Goal: Information Seeking & Learning: Check status

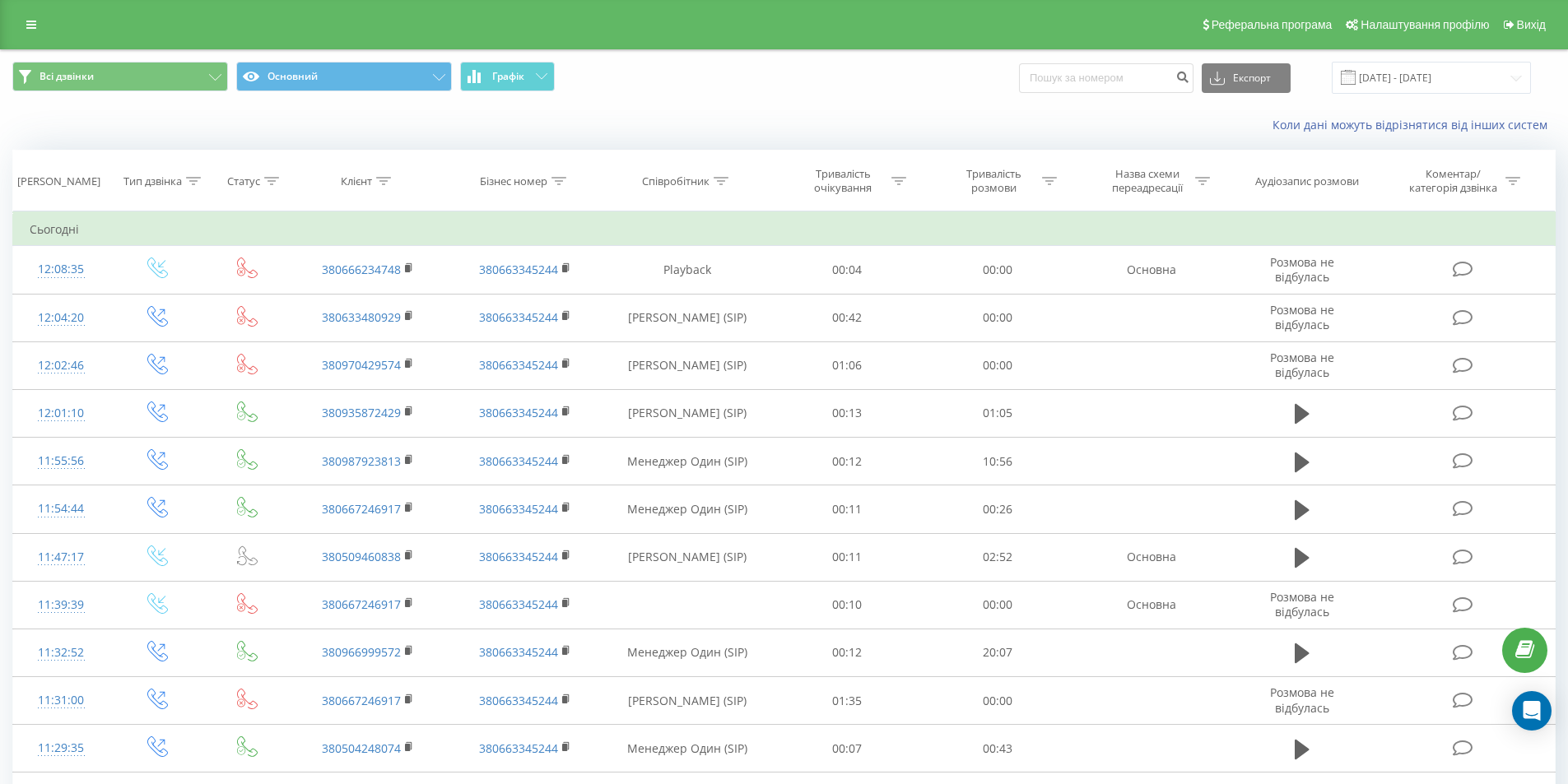
click at [26, 18] on link at bounding box center [32, 24] width 30 height 23
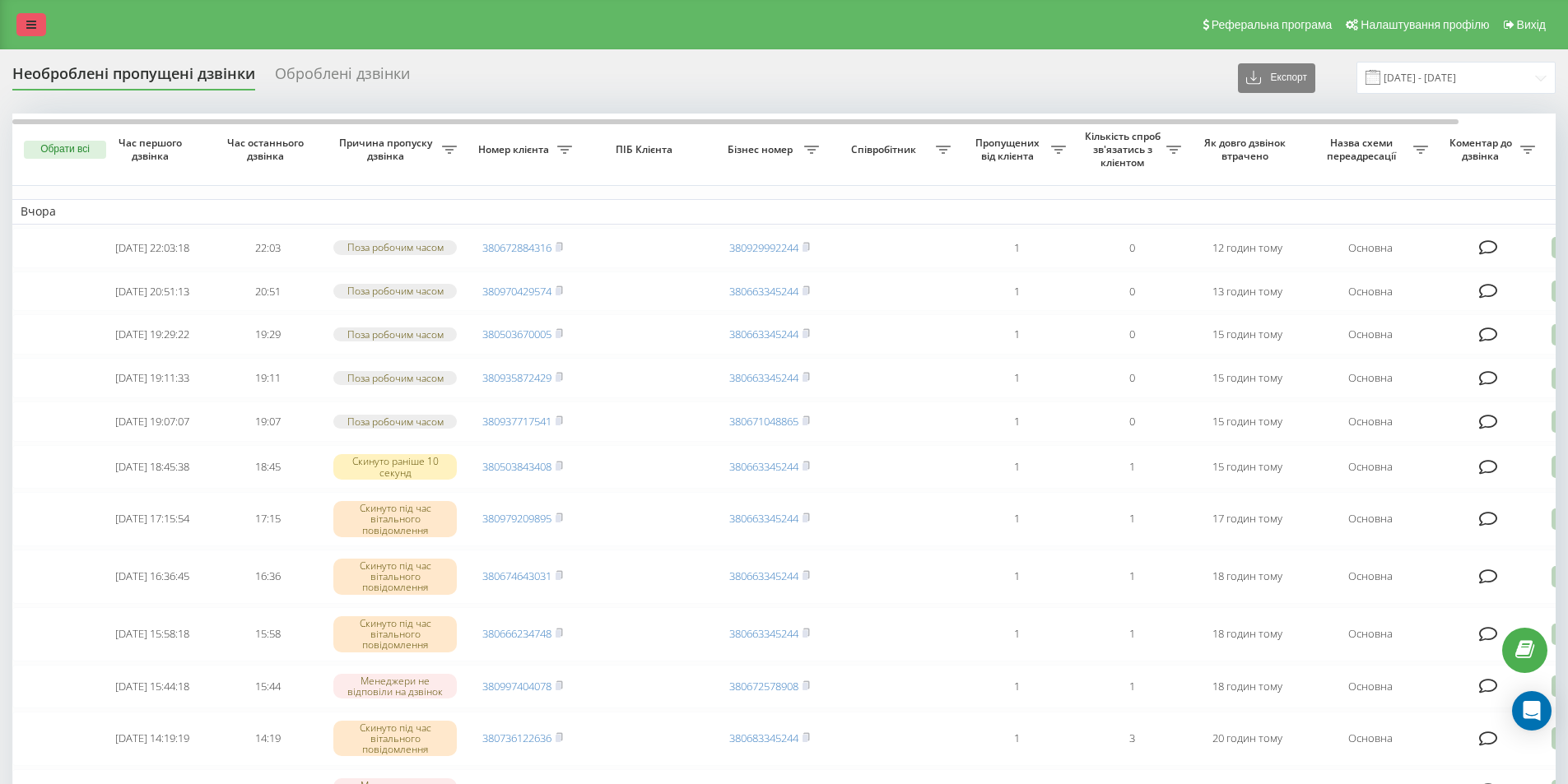
click at [37, 18] on link at bounding box center [32, 24] width 30 height 23
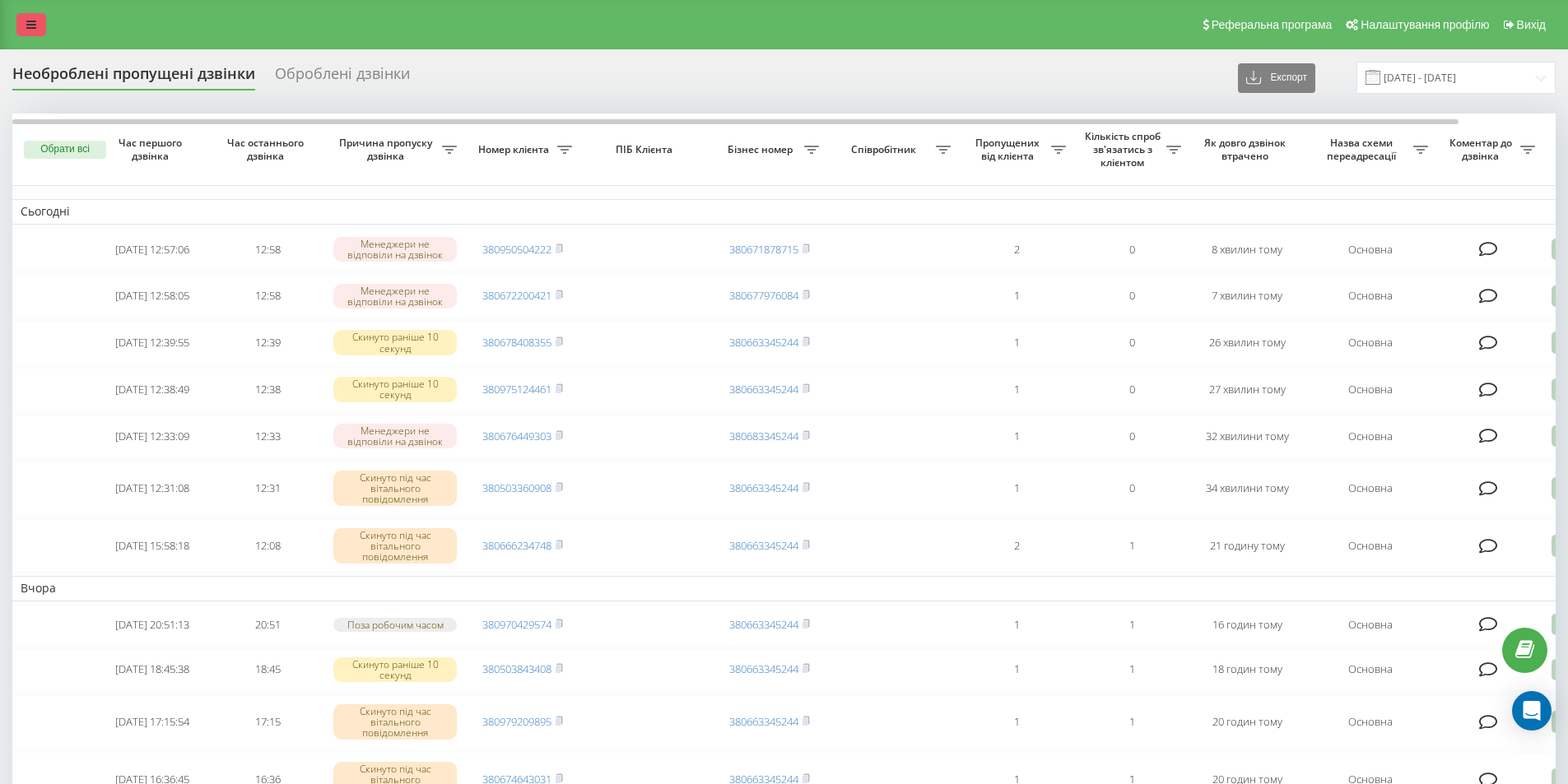
click at [32, 22] on icon at bounding box center [31, 25] width 10 height 12
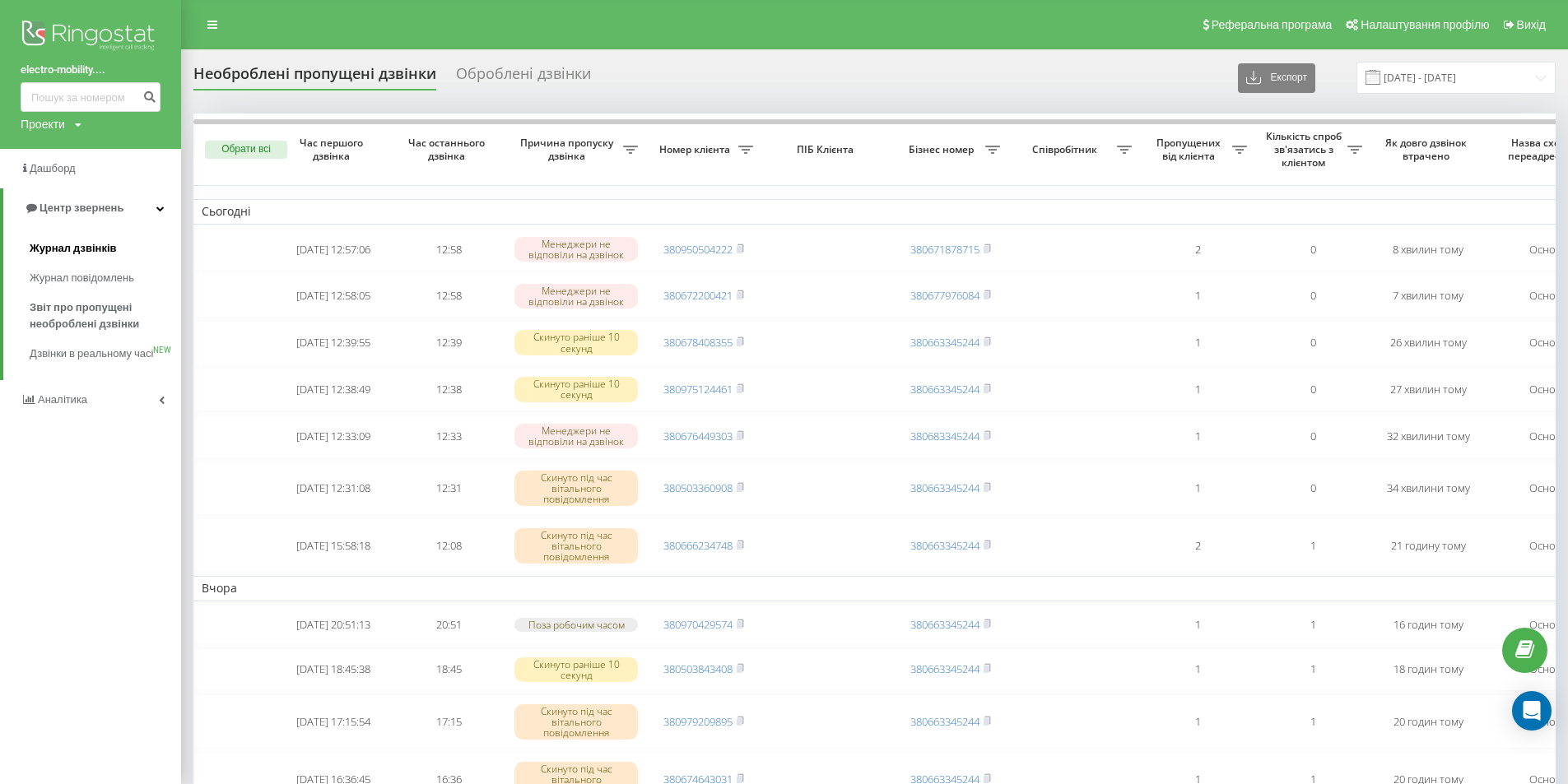
click at [85, 256] on span "Журнал дзвінків" at bounding box center [74, 248] width 88 height 17
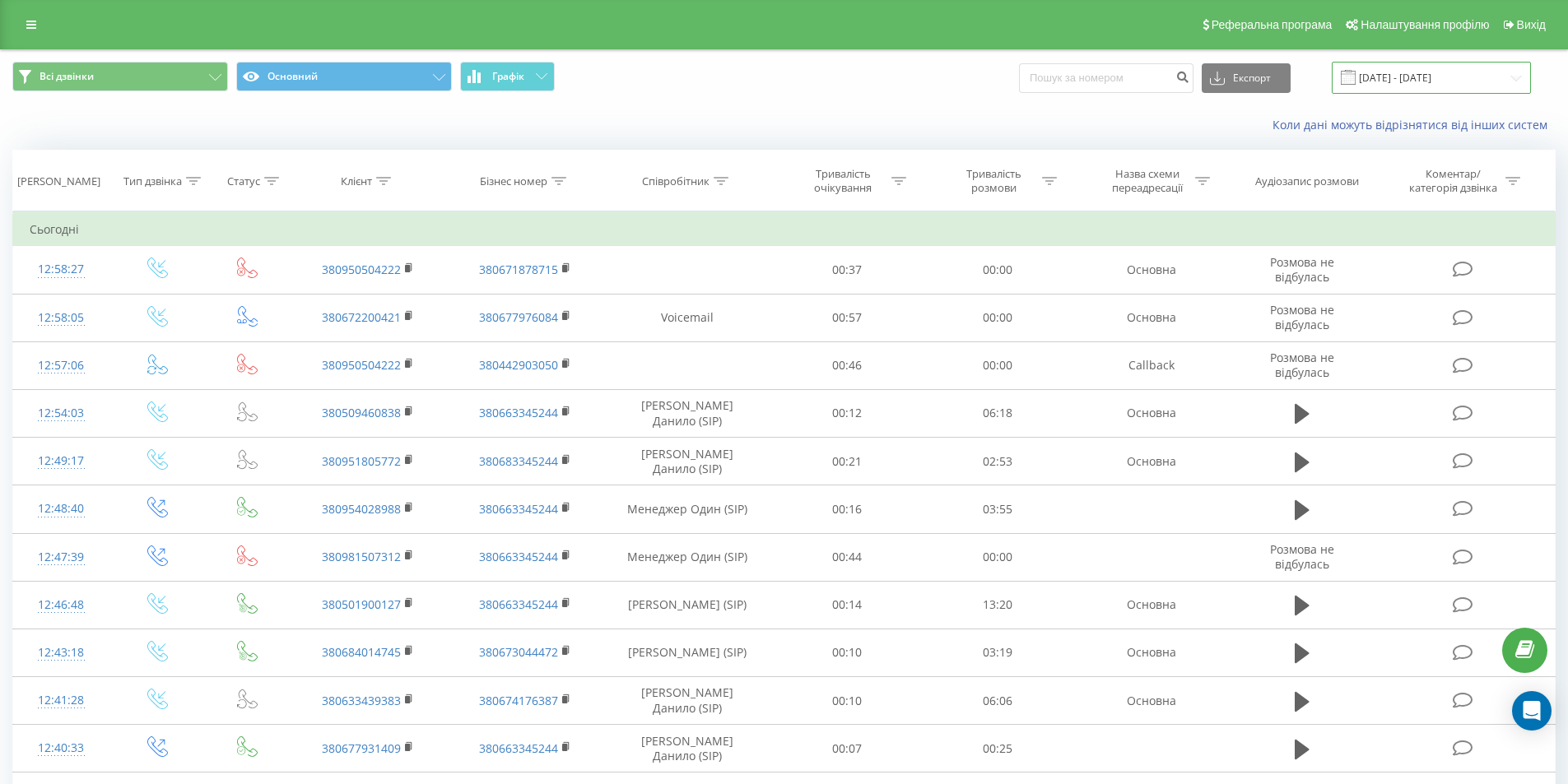
click at [1436, 80] on input "[DATE] - [DATE]" at bounding box center [1432, 78] width 199 height 32
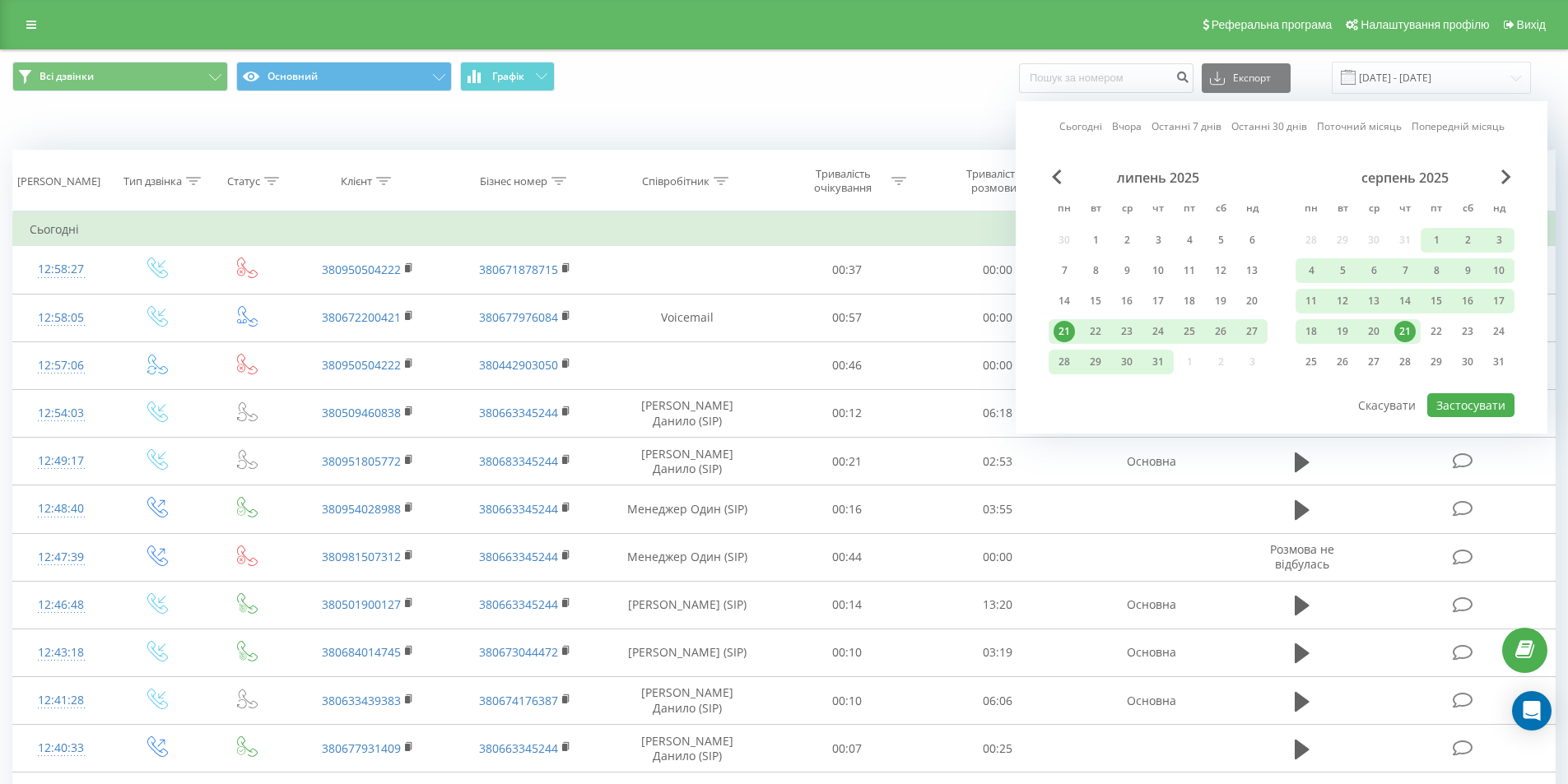
click at [1408, 335] on div "21" at bounding box center [1404, 331] width 21 height 21
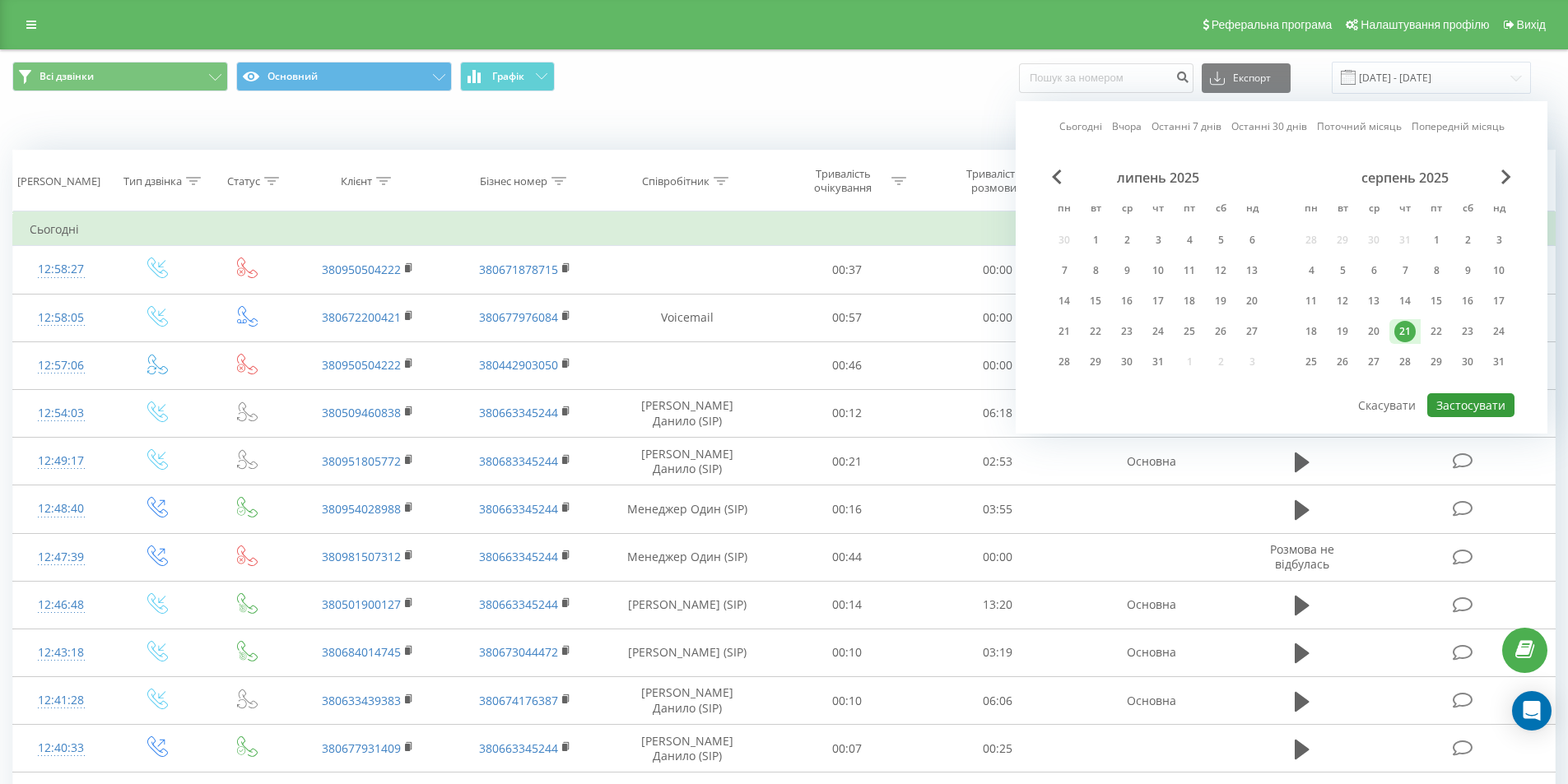
click at [1444, 406] on button "Застосувати" at bounding box center [1470, 405] width 88 height 24
type input "21.08.2025 - 21.08.2025"
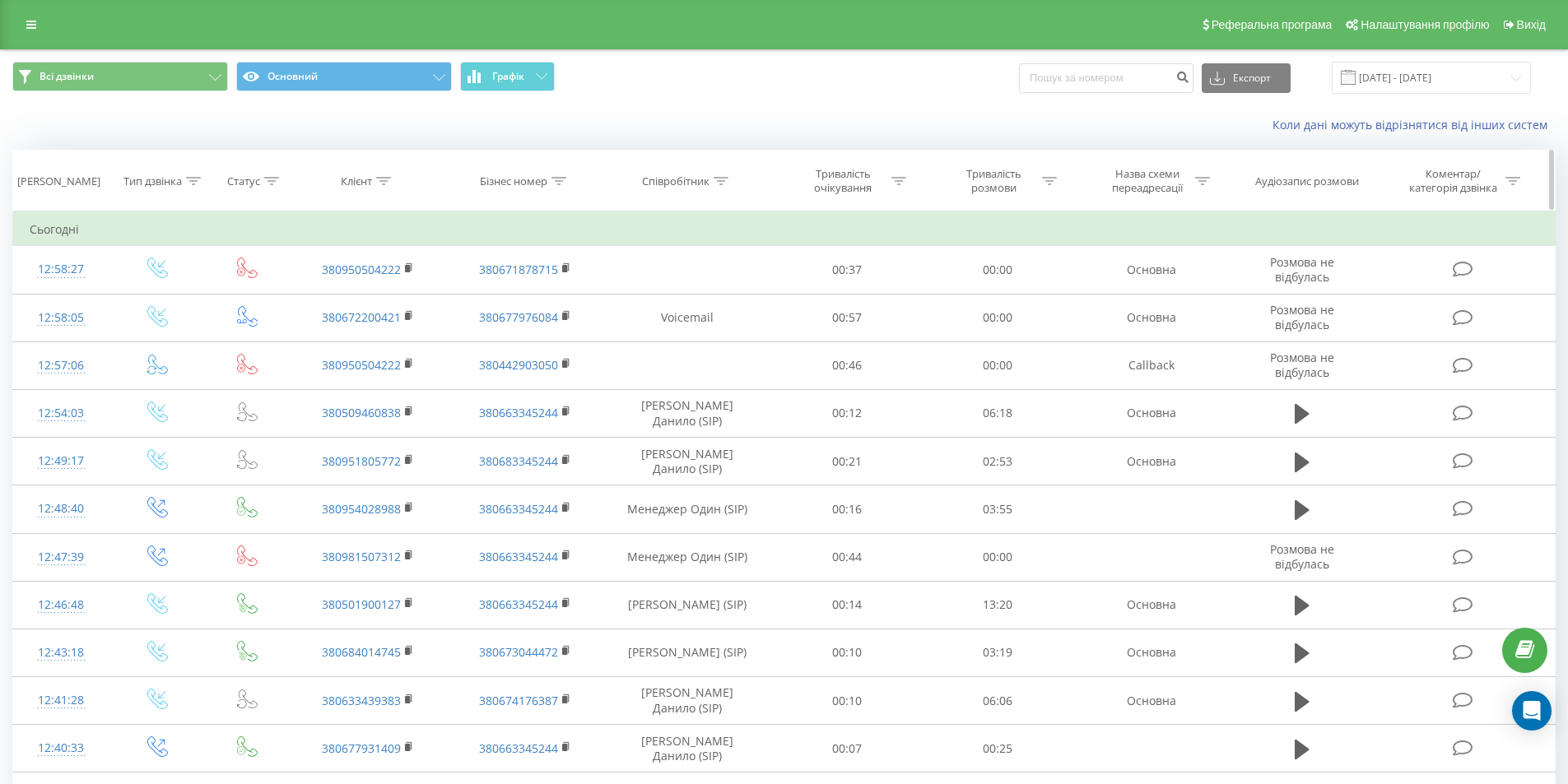
click at [681, 174] on div "Співробітник" at bounding box center [675, 181] width 68 height 14
click at [698, 290] on input "text" at bounding box center [686, 299] width 144 height 29
type input "Шарупіч"
click at [718, 345] on div "Скасувати OK" at bounding box center [686, 332] width 144 height 37
click at [718, 336] on span "OK" at bounding box center [722, 332] width 46 height 26
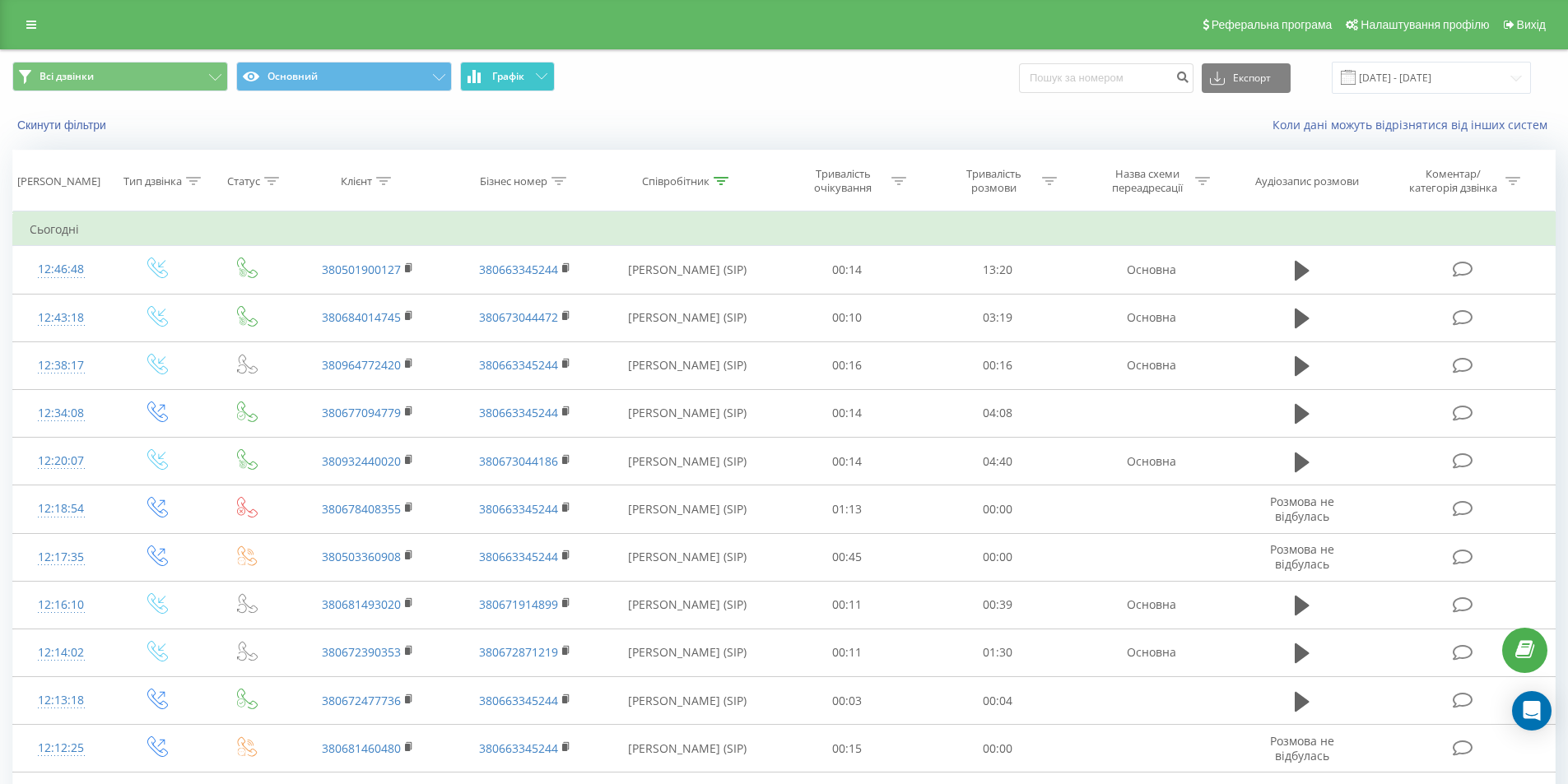
click at [520, 71] on span "Графік" at bounding box center [508, 77] width 32 height 12
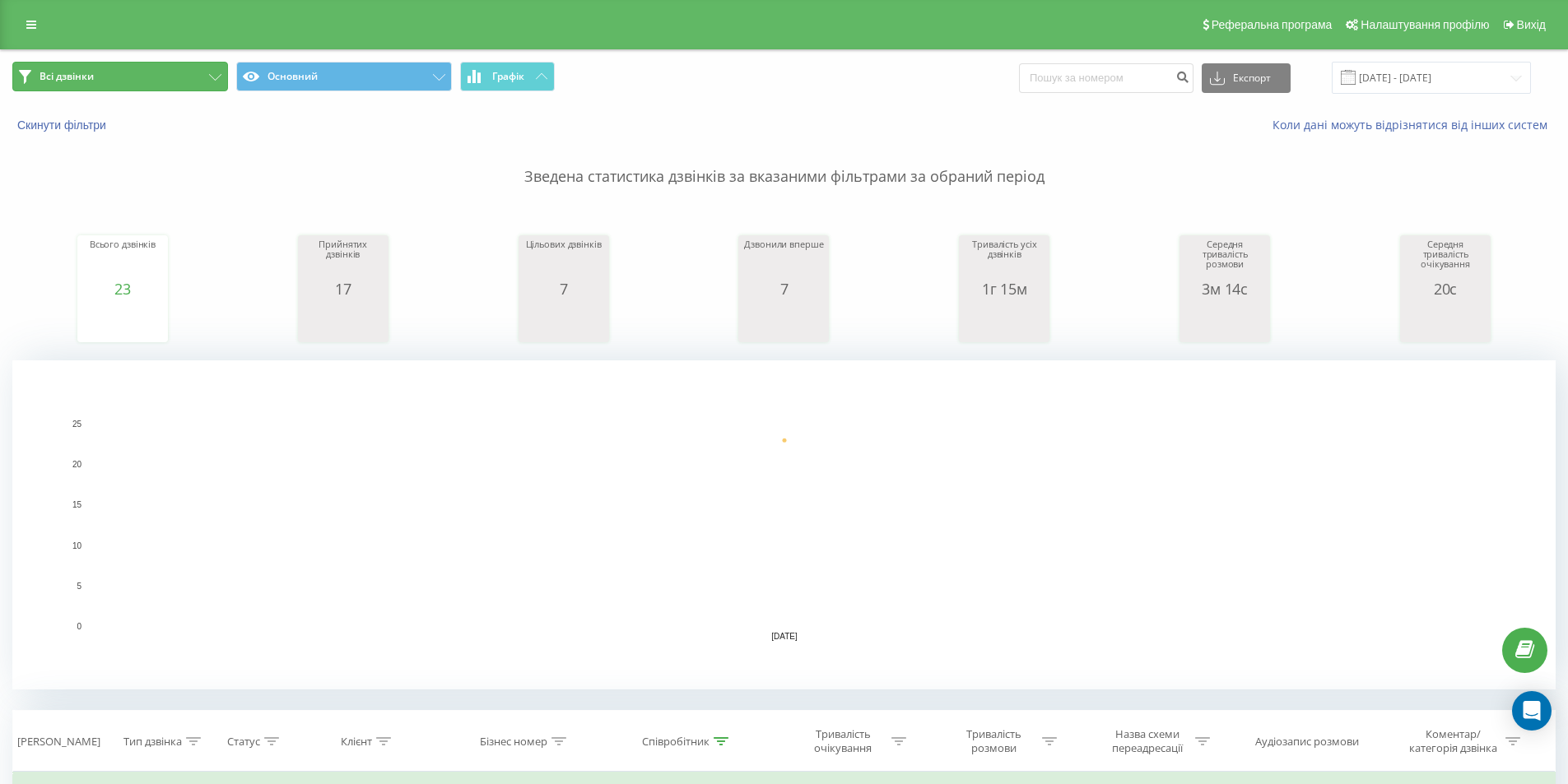
click at [206, 73] on button "Всі дзвінки" at bounding box center [120, 77] width 215 height 30
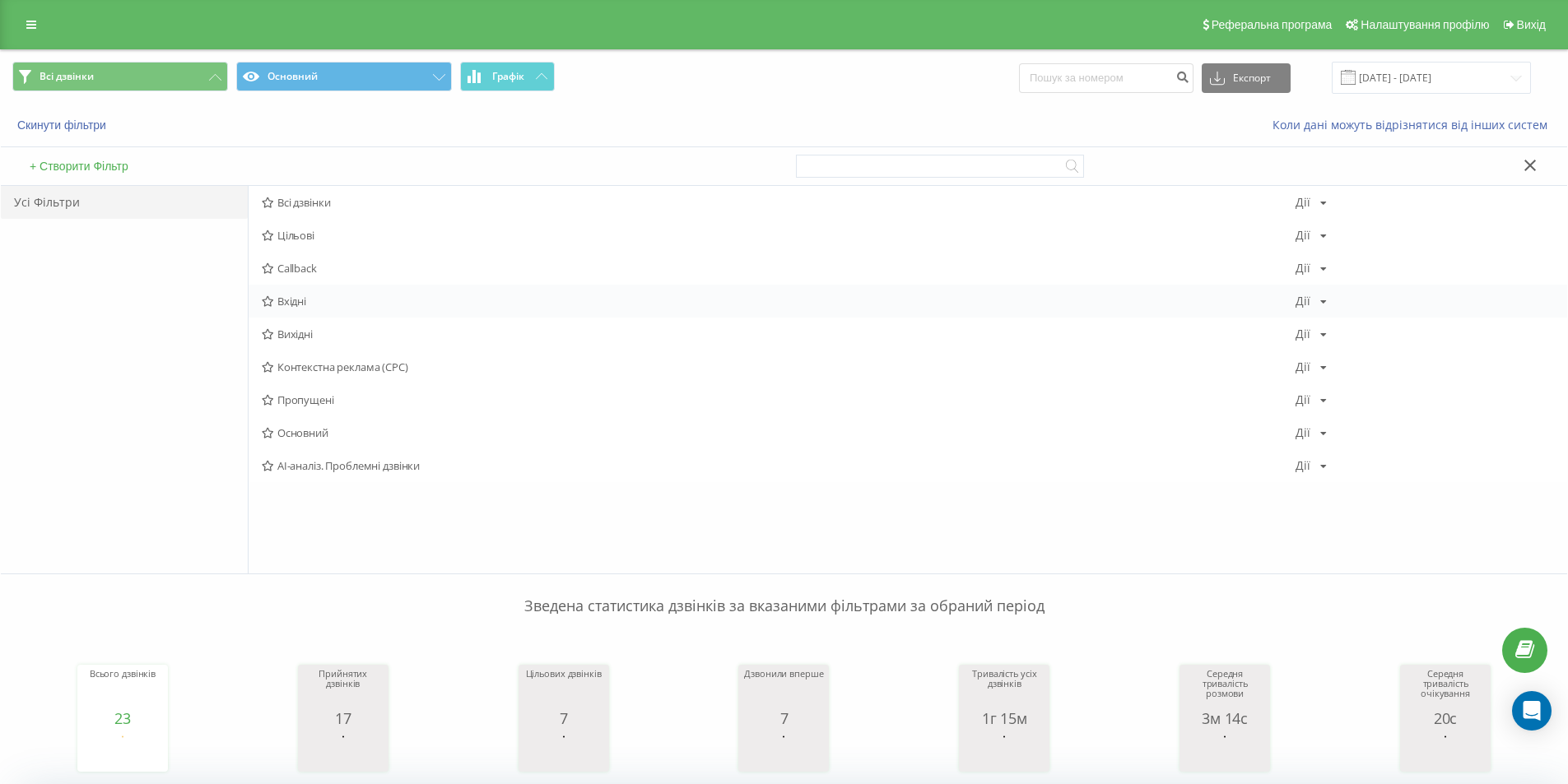
click at [296, 304] on span "Вхідні" at bounding box center [779, 302] width 1034 height 12
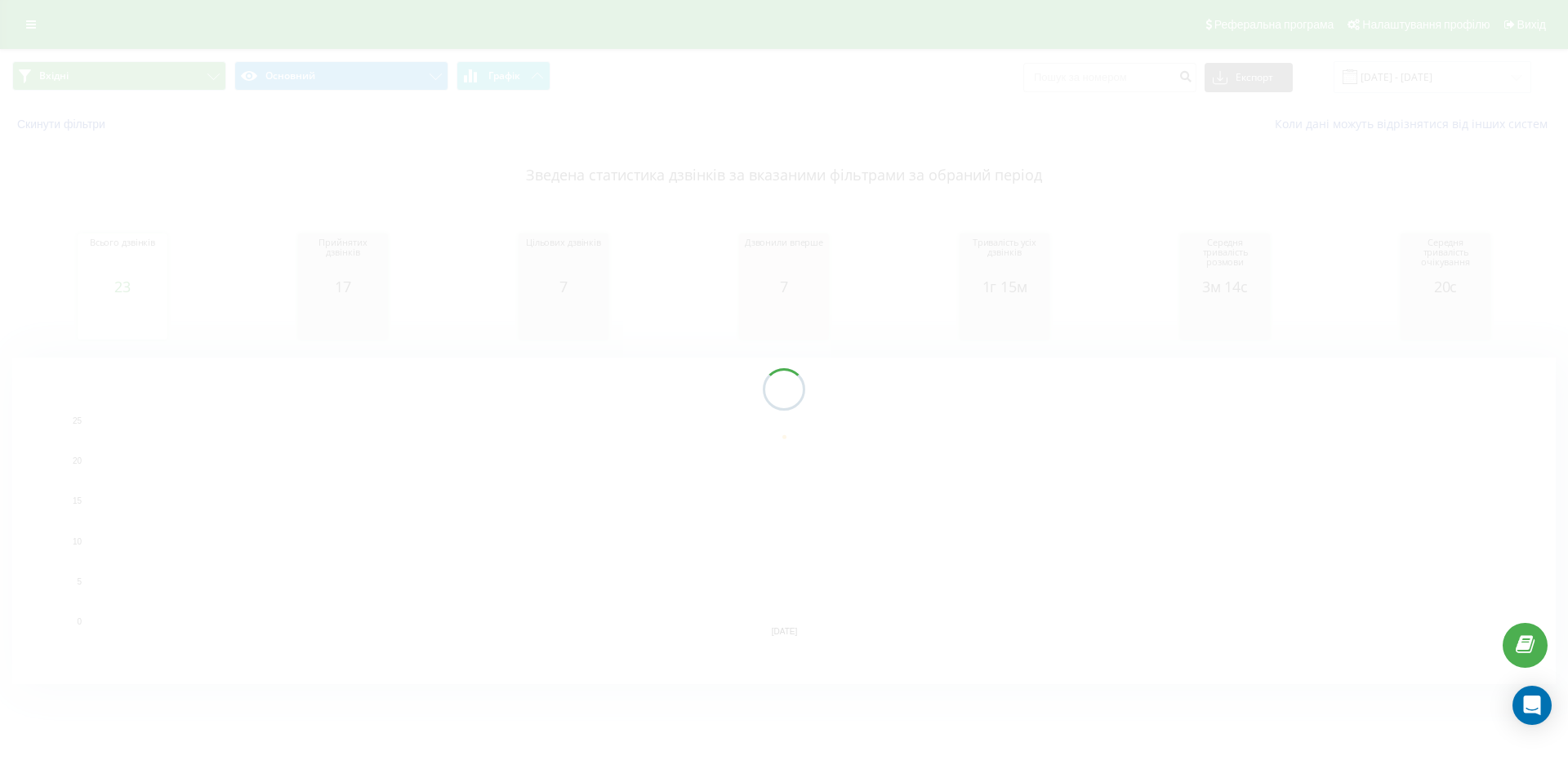
click at [526, 72] on div at bounding box center [784, 389] width 1568 height 778
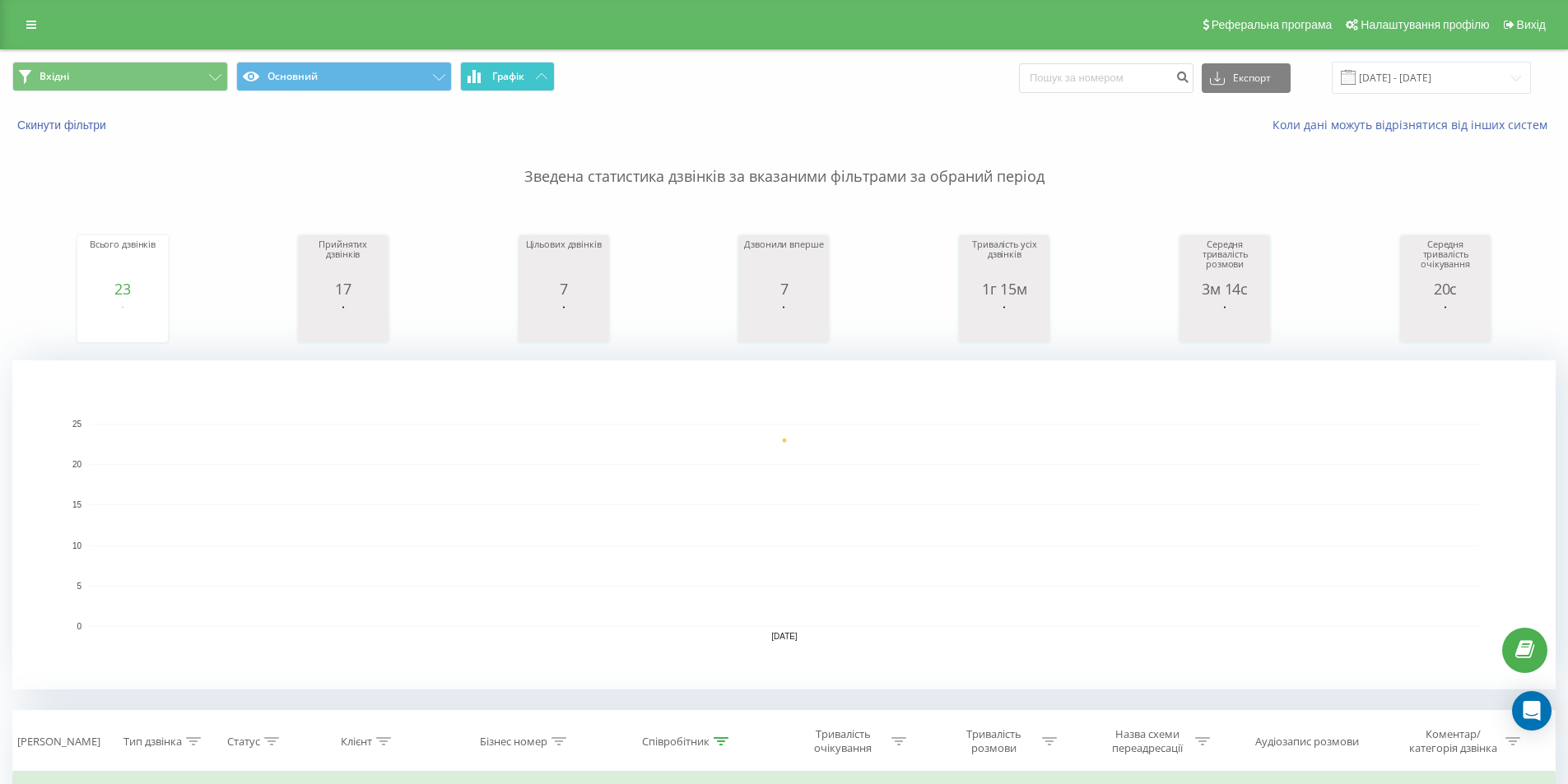
click at [530, 78] on button "Графік" at bounding box center [507, 77] width 95 height 30
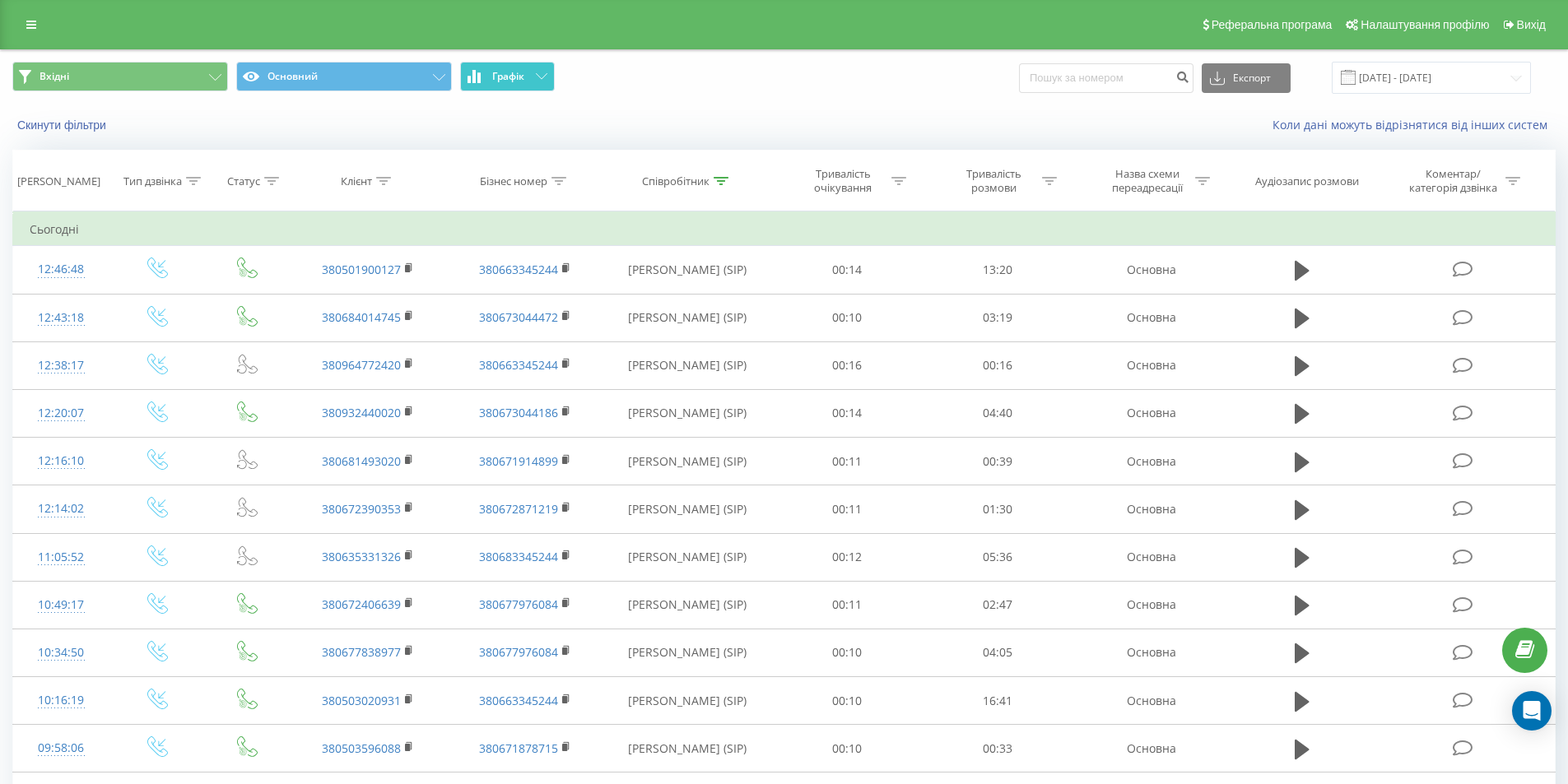
click at [531, 81] on button "Графік" at bounding box center [507, 77] width 95 height 30
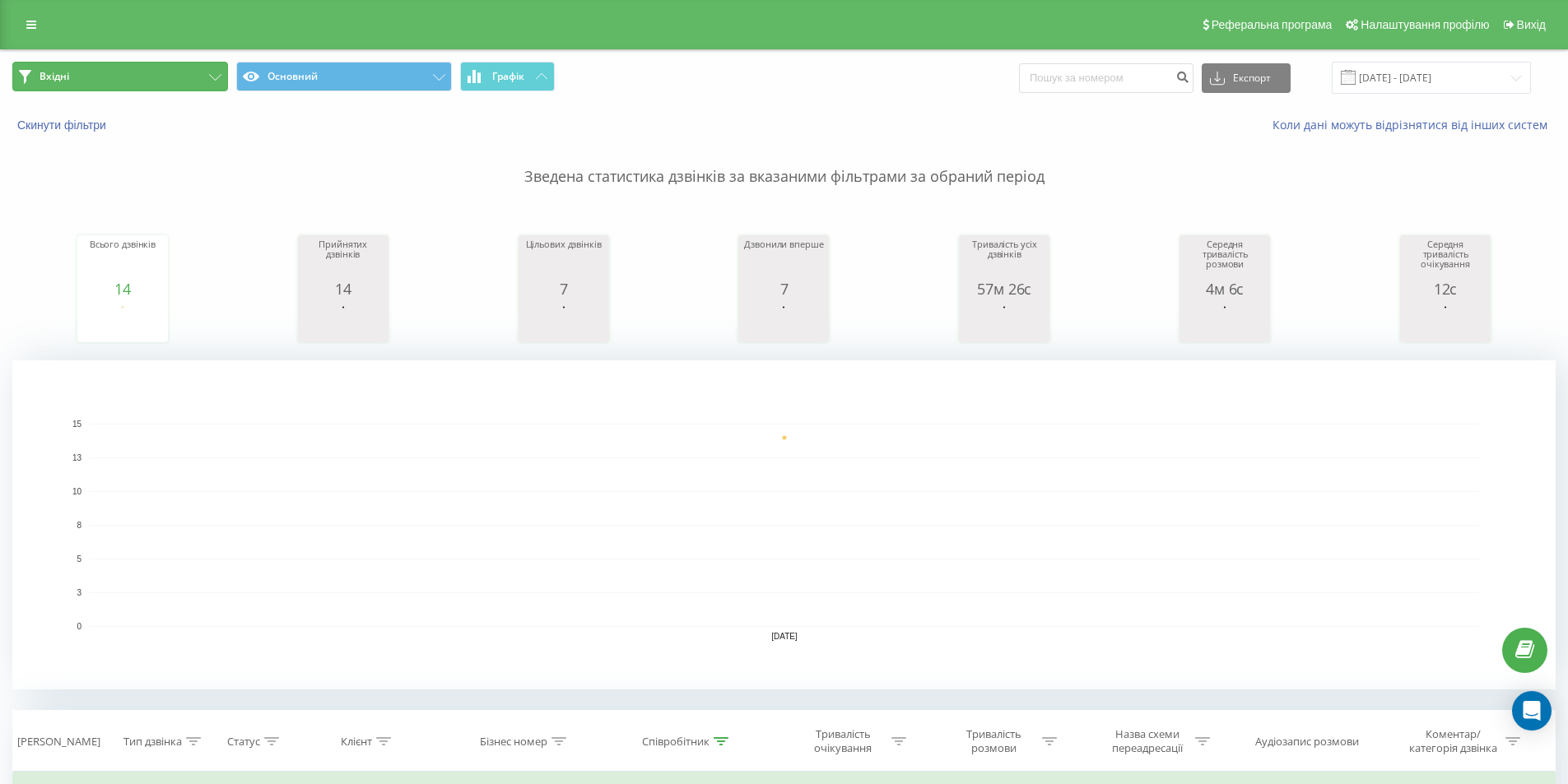
click at [196, 72] on button "Вхідні" at bounding box center [120, 77] width 215 height 30
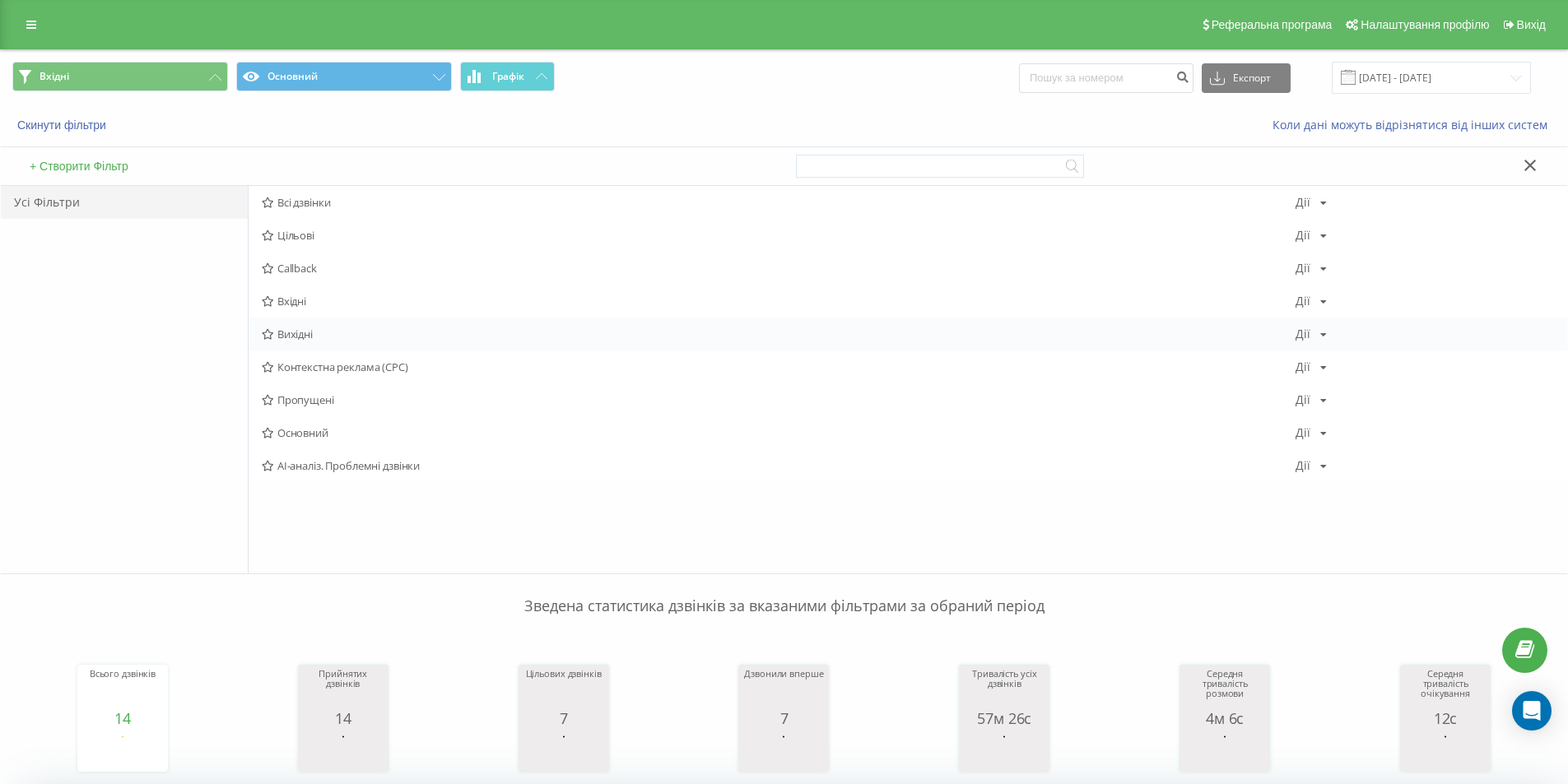
click at [334, 331] on span "Вихідні" at bounding box center [779, 335] width 1034 height 12
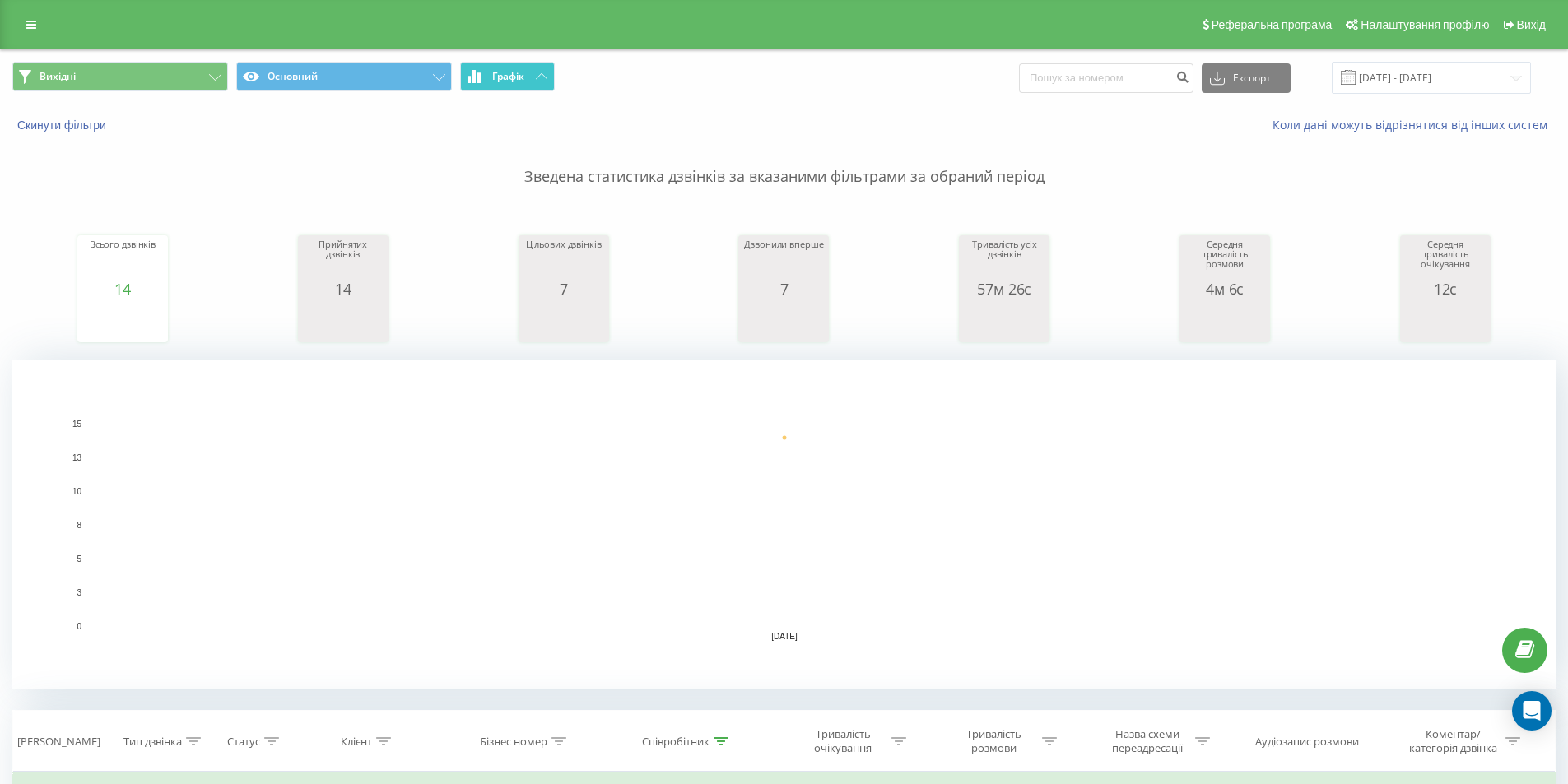
click at [518, 74] on span "Графік" at bounding box center [508, 77] width 32 height 12
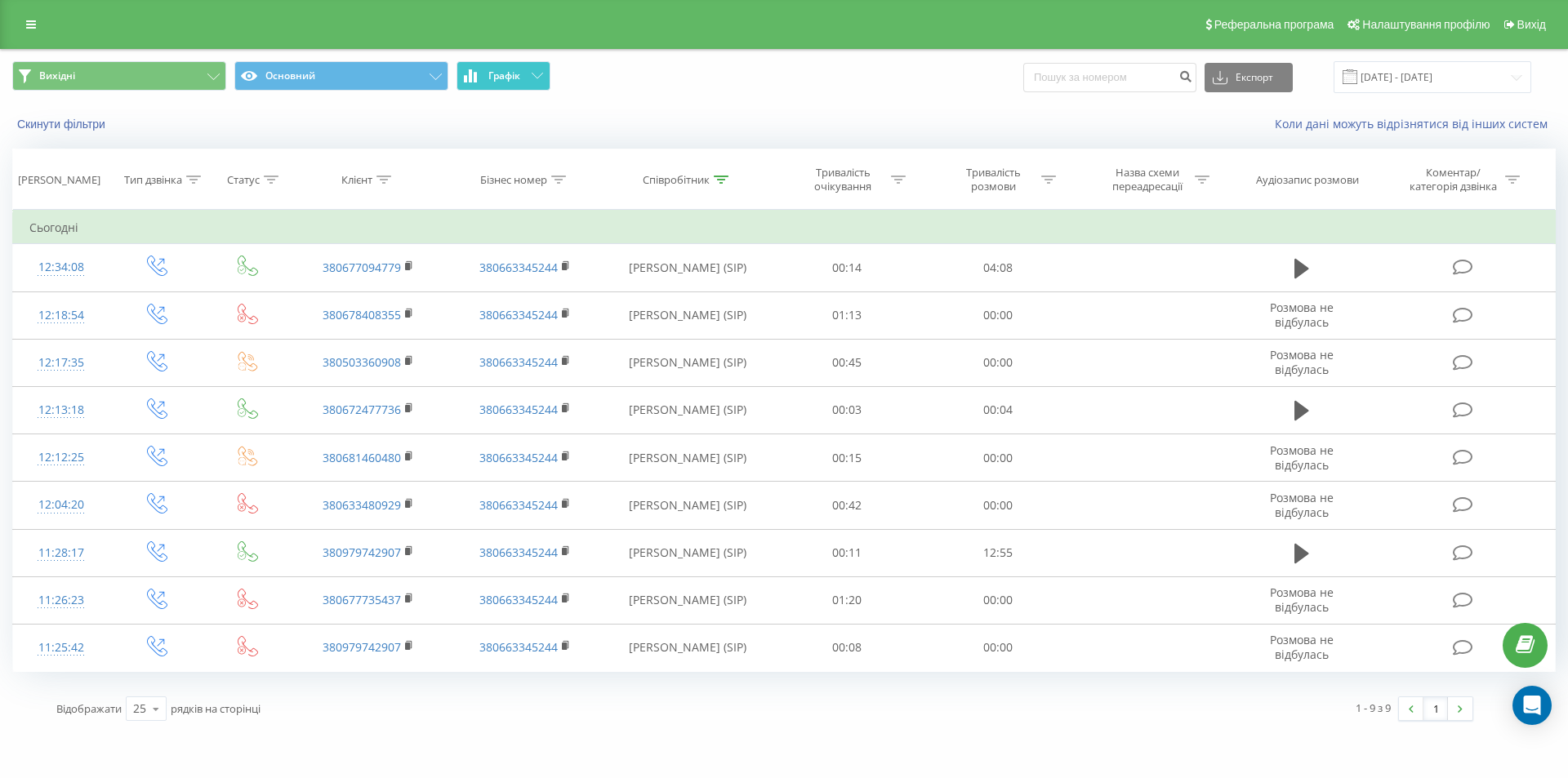
click at [514, 73] on span "Графік" at bounding box center [504, 76] width 32 height 12
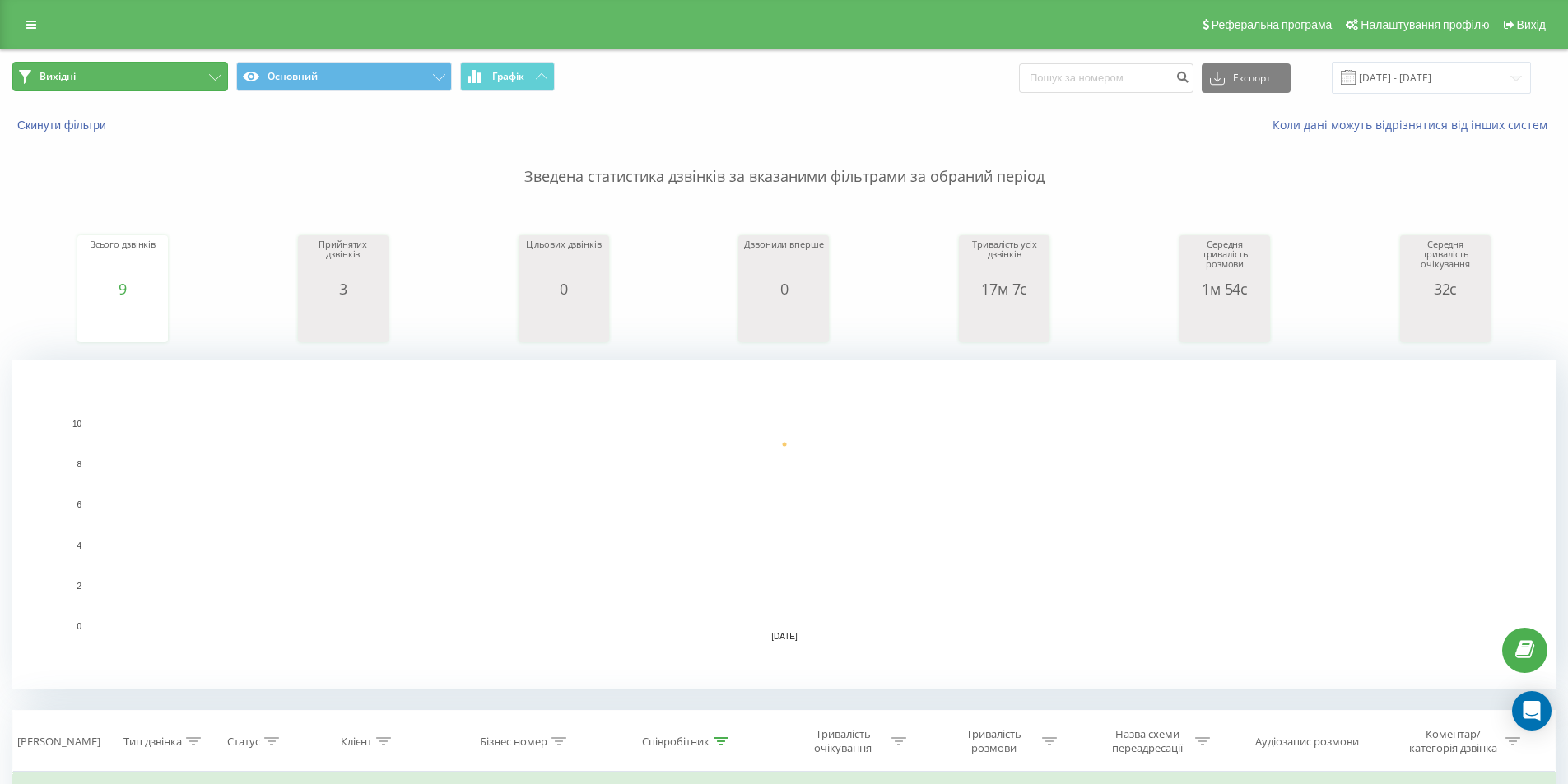
click at [156, 69] on button "Вихідні" at bounding box center [120, 77] width 215 height 30
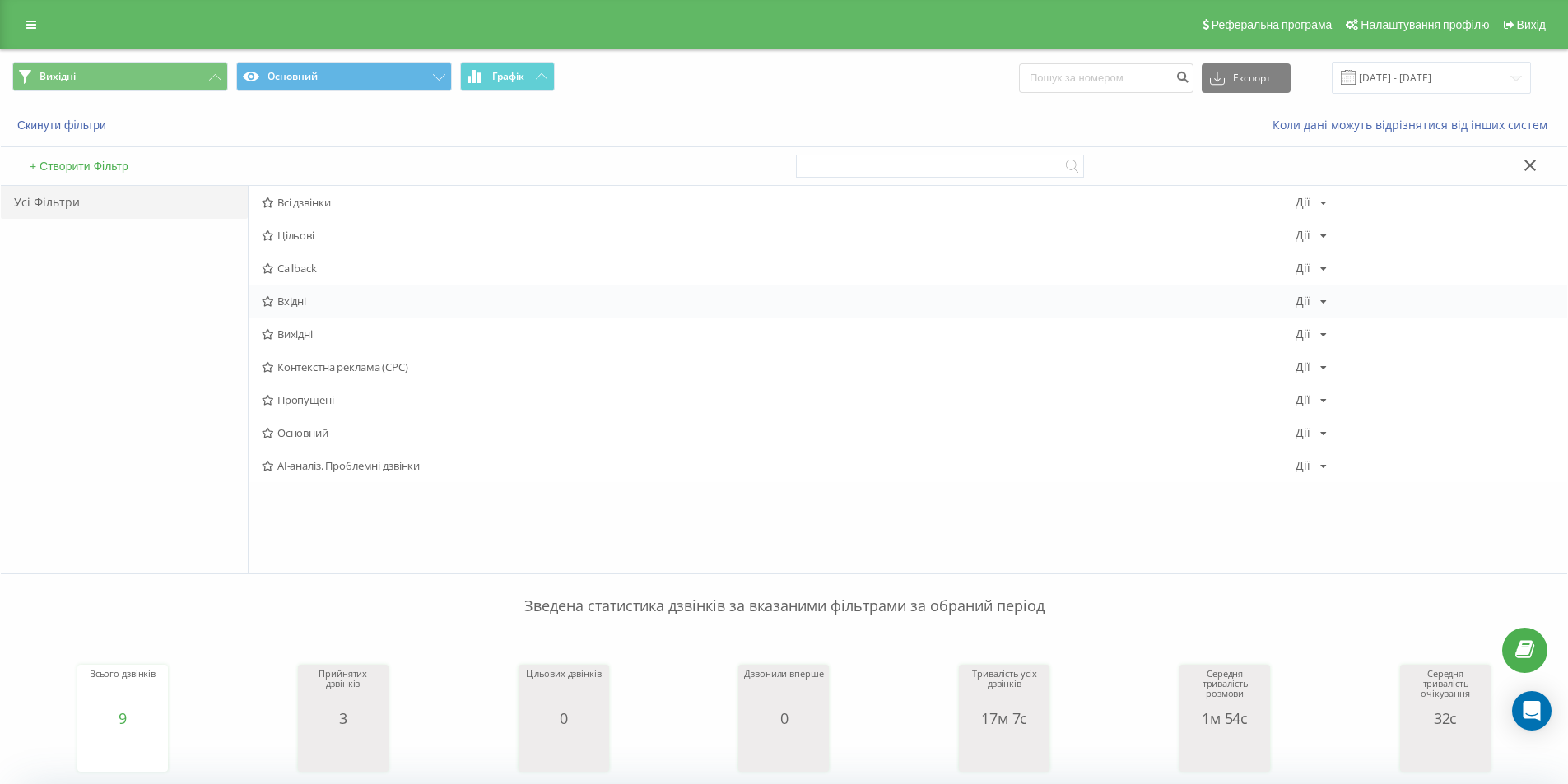
click at [300, 302] on span "Вхідні" at bounding box center [779, 302] width 1034 height 12
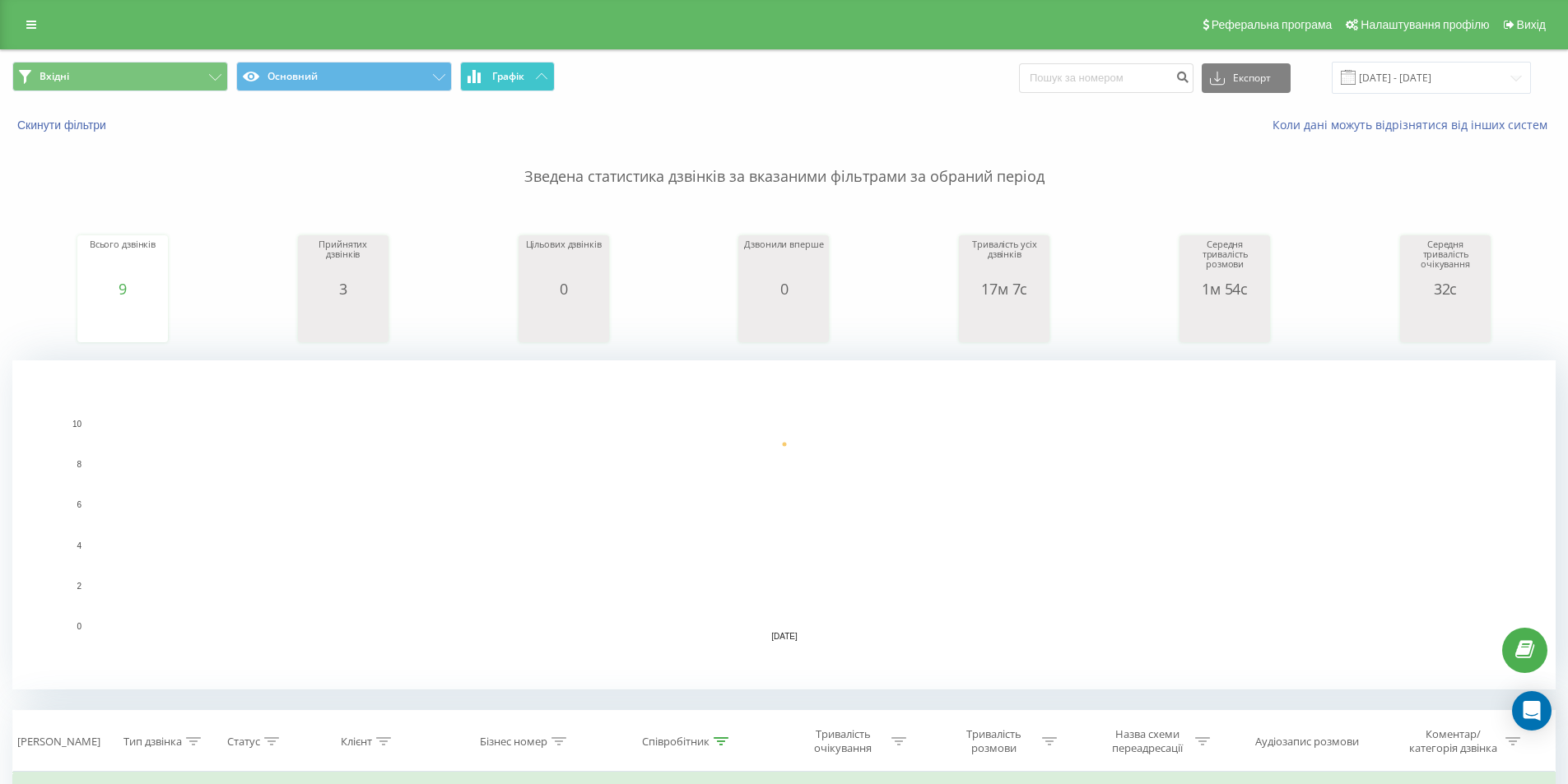
click at [532, 76] on button "Графік" at bounding box center [507, 77] width 95 height 30
